Goal: Transaction & Acquisition: Purchase product/service

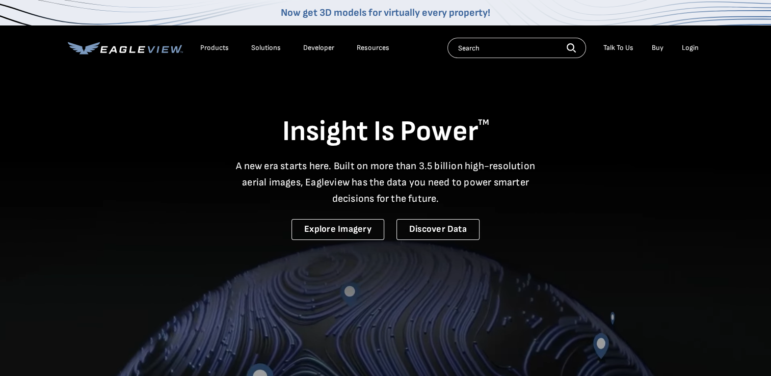
click at [686, 44] on div "Login" at bounding box center [690, 47] width 17 height 9
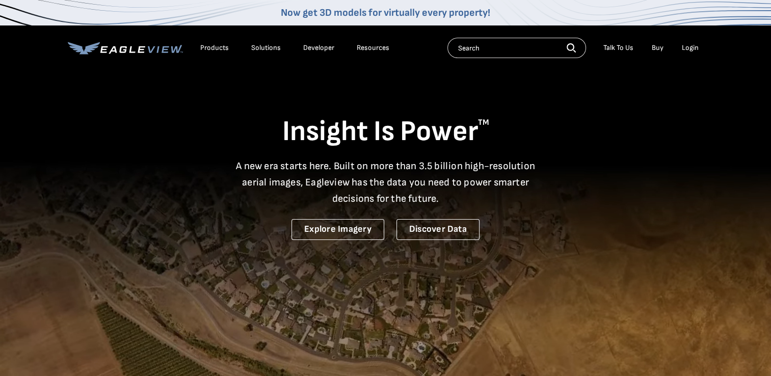
click at [694, 46] on div "Login" at bounding box center [690, 47] width 17 height 9
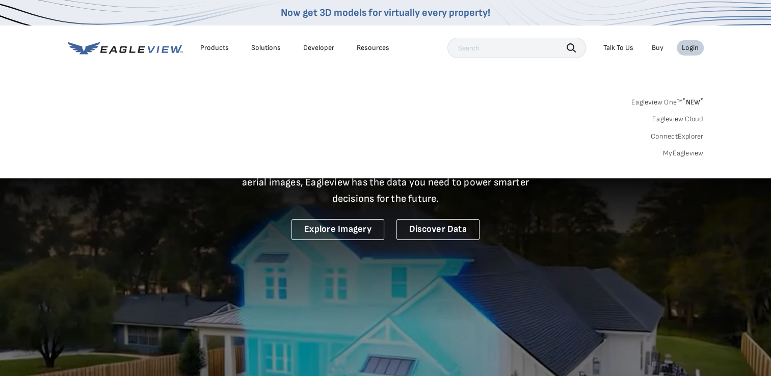
click at [690, 153] on link "MyEagleview" at bounding box center [683, 153] width 41 height 9
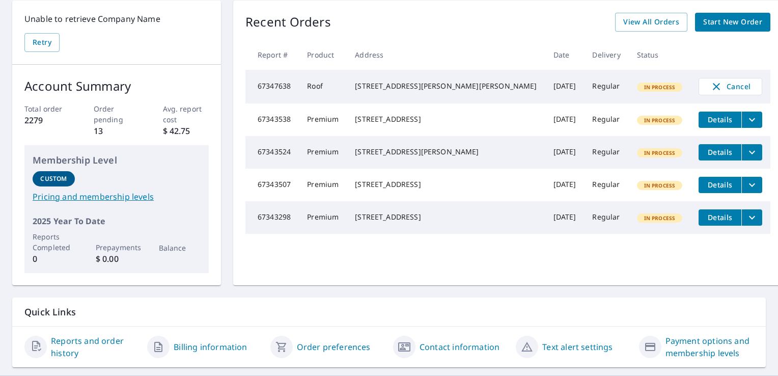
scroll to position [51, 0]
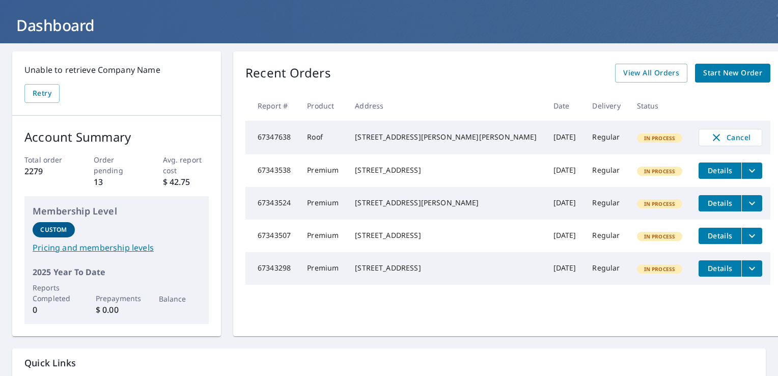
click at [710, 74] on span "Start New Order" at bounding box center [733, 73] width 59 height 13
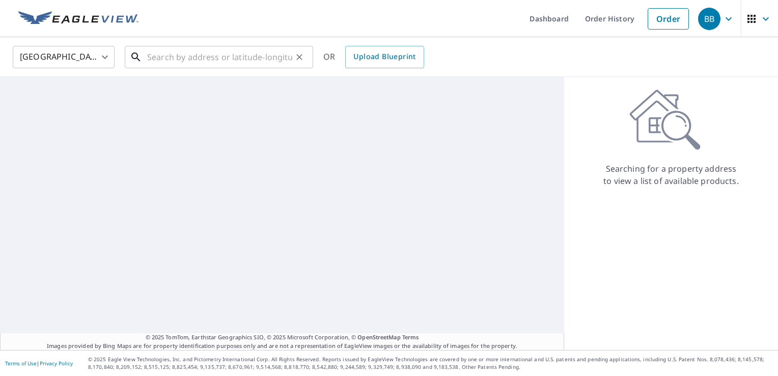
click at [237, 58] on input "text" at bounding box center [219, 57] width 145 height 29
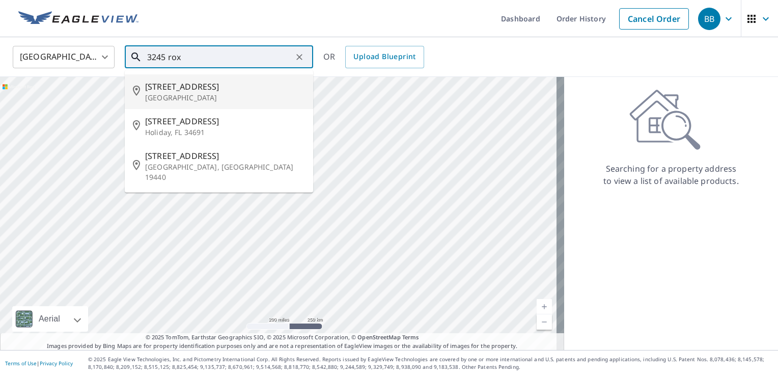
click at [214, 83] on span "[STREET_ADDRESS]" at bounding box center [225, 86] width 160 height 12
type input "[STREET_ADDRESS][PERSON_NAME]"
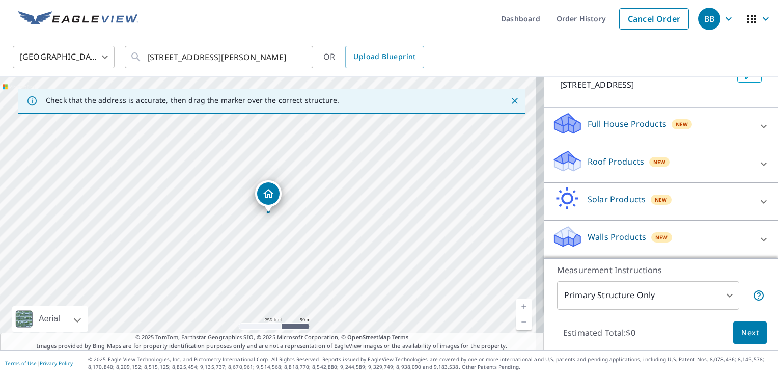
scroll to position [74, 0]
click at [671, 164] on div "Roof Products New" at bounding box center [652, 164] width 200 height 29
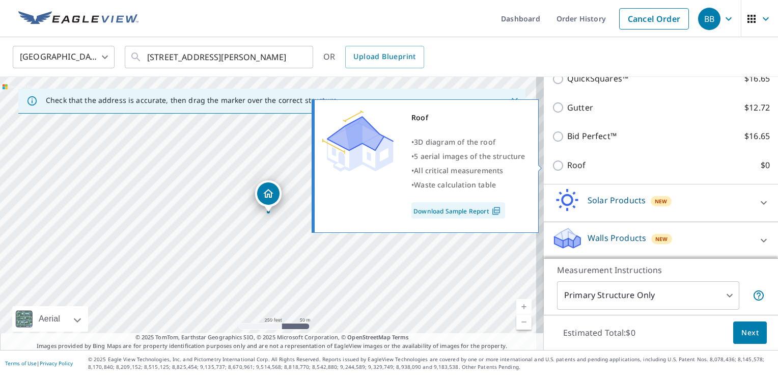
click at [579, 169] on label "Roof $0" at bounding box center [669, 165] width 203 height 13
click at [568, 169] on input "Roof $0" at bounding box center [559, 165] width 15 height 12
checkbox input "true"
type input "3"
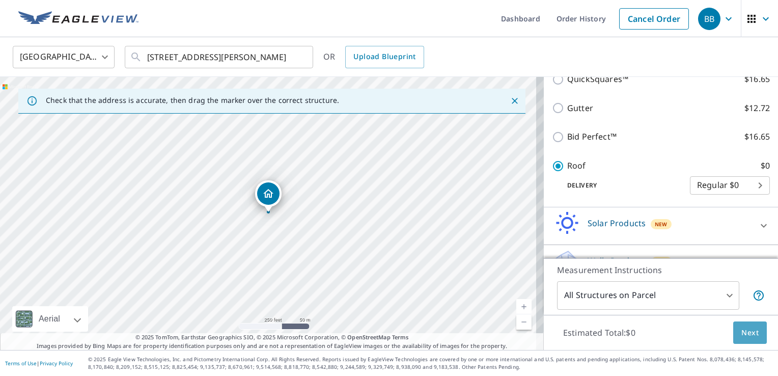
click at [751, 335] on button "Next" at bounding box center [751, 332] width 34 height 23
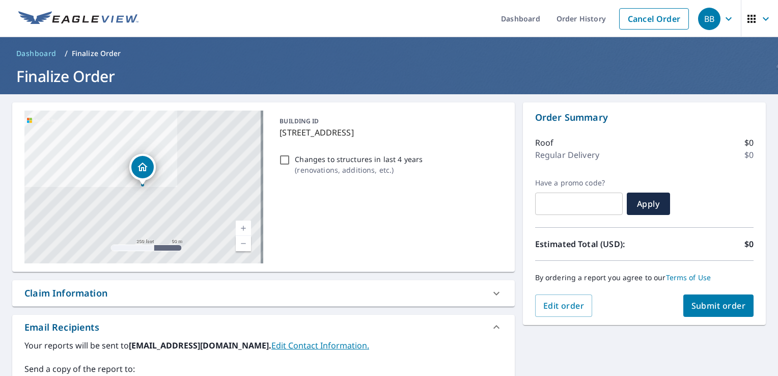
click at [705, 293] on div "By ordering a report you agree to our Terms of Use" at bounding box center [644, 278] width 219 height 34
click at [708, 305] on span "Submit order" at bounding box center [719, 305] width 55 height 11
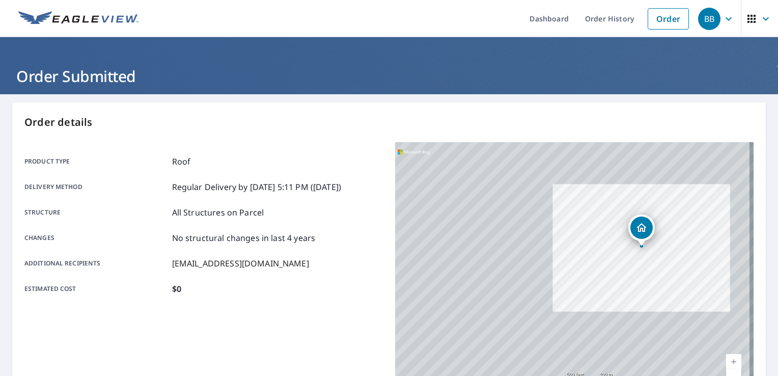
scroll to position [223, 0]
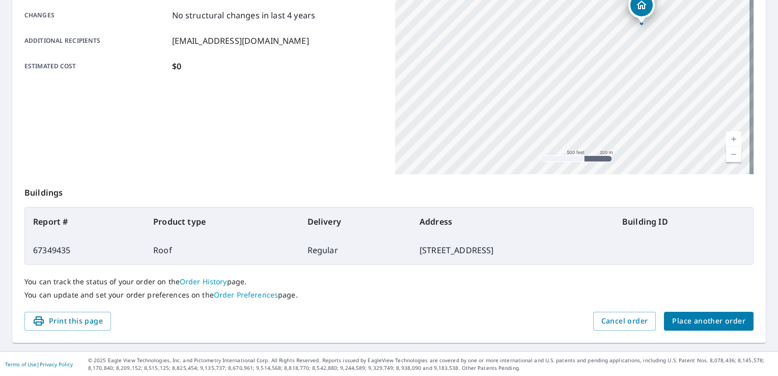
click at [732, 315] on span "Place another order" at bounding box center [708, 321] width 73 height 13
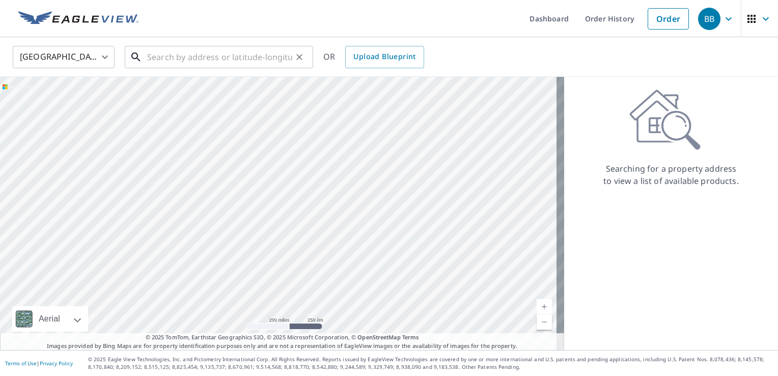
click at [256, 57] on input "text" at bounding box center [219, 57] width 145 height 29
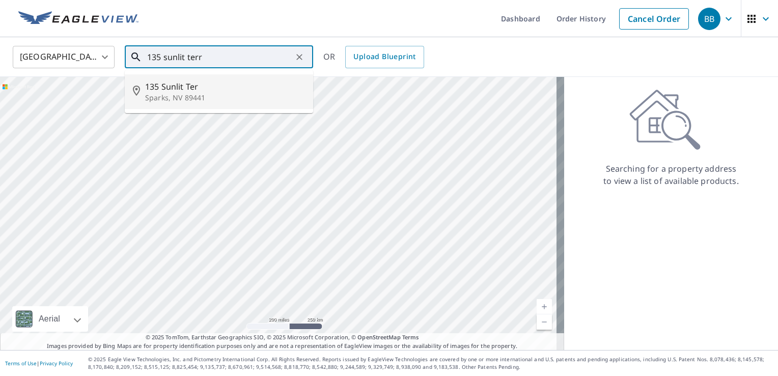
click at [210, 92] on span "135 Sunlit Ter" at bounding box center [225, 86] width 160 height 12
type input "[STREET_ADDRESS]"
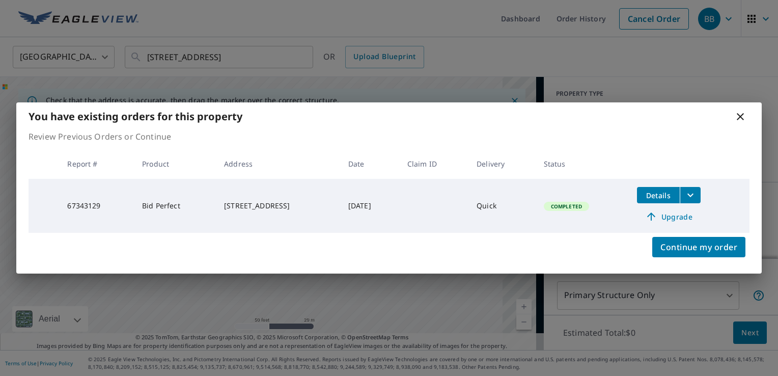
drag, startPoint x: 260, startPoint y: 223, endPoint x: 351, endPoint y: 210, distance: 91.1
click at [351, 210] on body "BB BB Dashboard Order History Cancel Order BB [GEOGRAPHIC_DATA] US ​ [STREET_AD…" at bounding box center [389, 188] width 778 height 376
click at [666, 215] on span "Upgrade" at bounding box center [668, 216] width 51 height 12
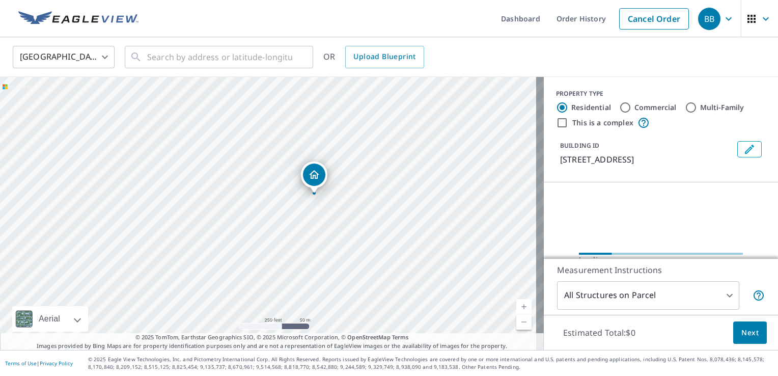
click at [395, 195] on div "[STREET_ADDRESS]" at bounding box center [272, 213] width 544 height 273
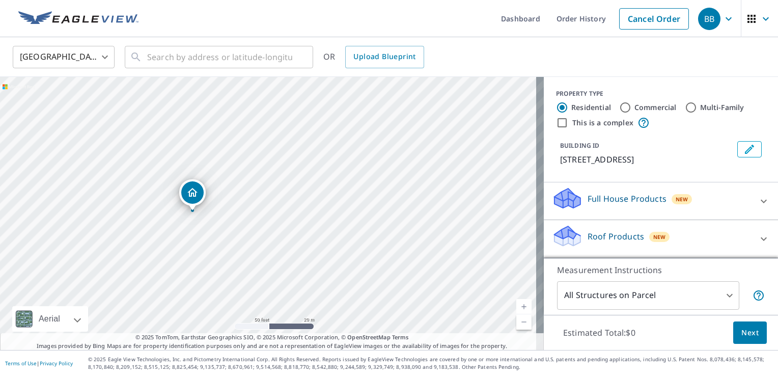
click at [681, 228] on div "Roof Products New" at bounding box center [652, 238] width 200 height 29
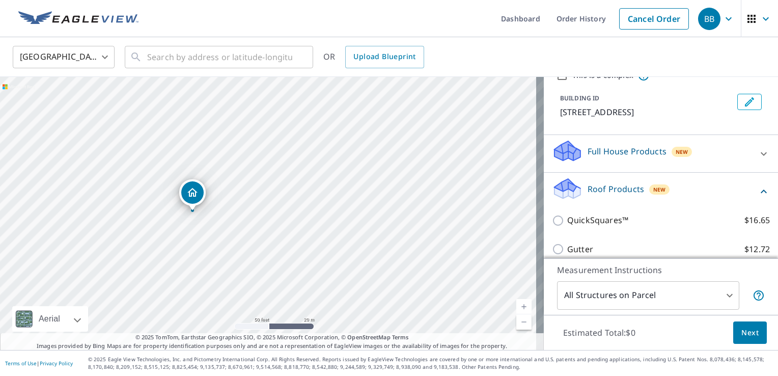
scroll to position [189, 0]
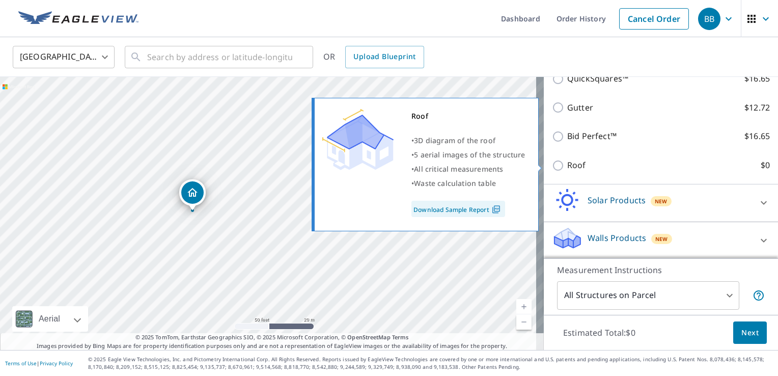
click at [568, 167] on p "Roof" at bounding box center [577, 165] width 19 height 13
click at [568, 167] on input "Roof $0" at bounding box center [559, 165] width 15 height 12
checkbox input "true"
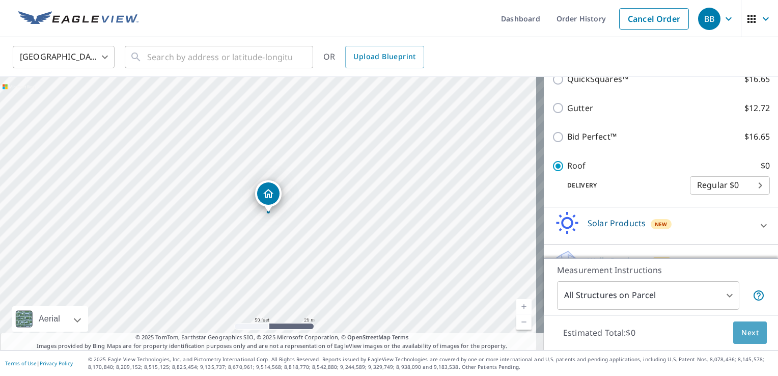
click at [743, 335] on span "Next" at bounding box center [750, 333] width 17 height 13
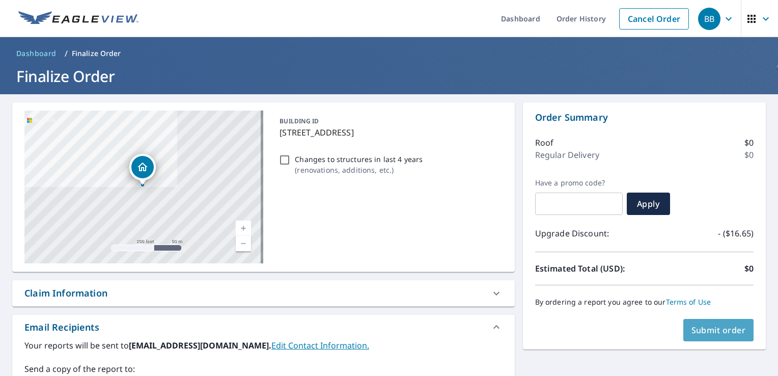
click at [720, 328] on span "Submit order" at bounding box center [719, 330] width 55 height 11
